Goal: Task Accomplishment & Management: Manage account settings

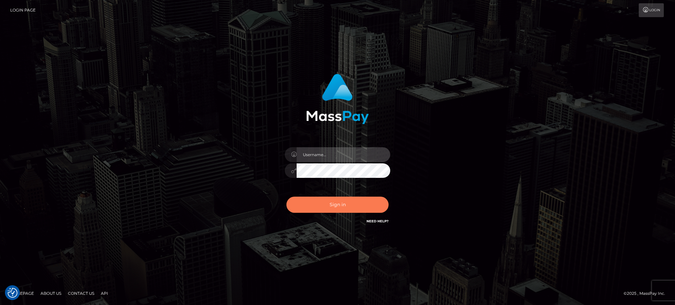
type input "Arjhon.megabonanza"
click at [327, 204] on button "Sign in" at bounding box center [338, 205] width 102 height 16
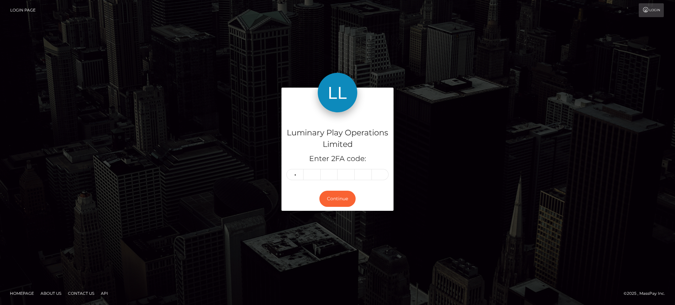
type input "3"
type input "4"
type input "3"
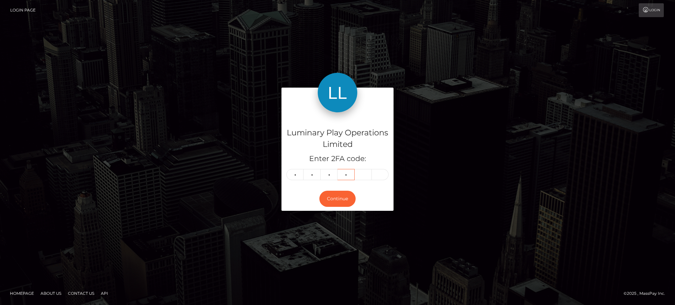
type input "2"
type input "7"
type input "3"
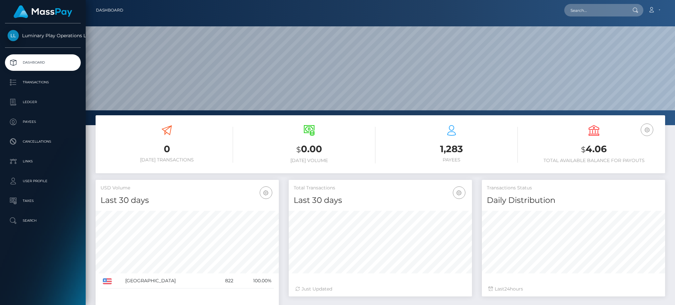
scroll to position [117, 183]
